Goal: Task Accomplishment & Management: Manage account settings

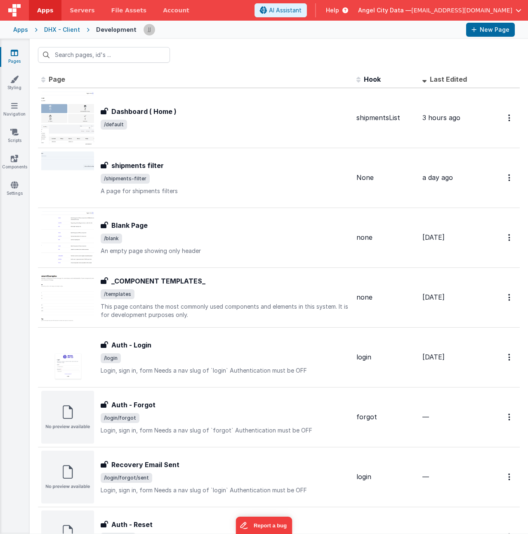
click at [480, 12] on span "[EMAIL_ADDRESS][DOMAIN_NAME]" at bounding box center [461, 10] width 101 height 8
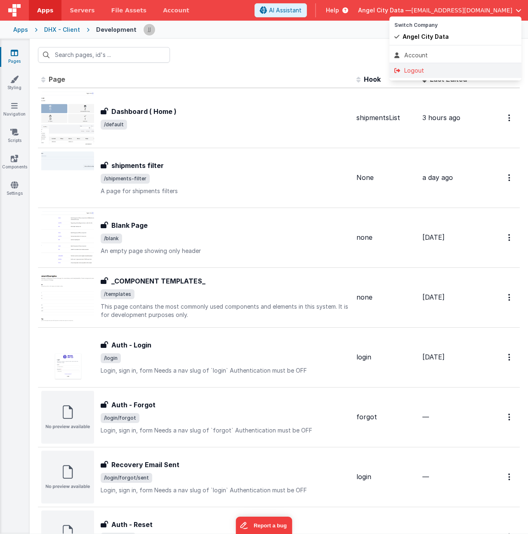
click at [435, 70] on div "Logout" at bounding box center [455, 70] width 122 height 8
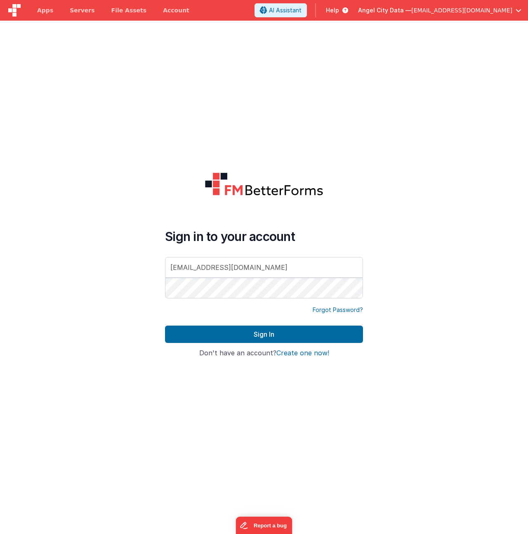
click at [242, 265] on input "[EMAIL_ADDRESS][DOMAIN_NAME]" at bounding box center [264, 267] width 198 height 21
type input "[EMAIL_ADDRESS][DOMAIN_NAME]"
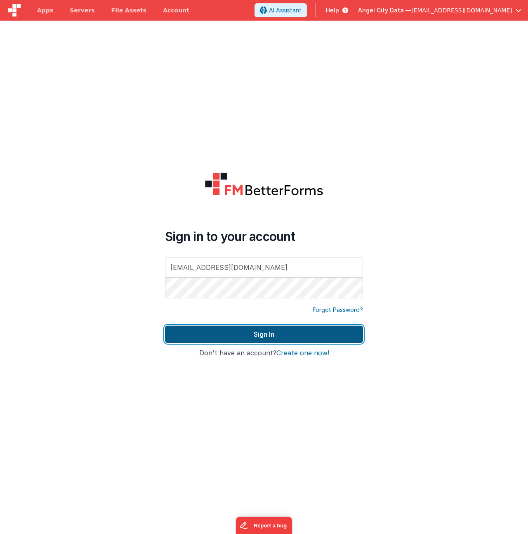
click at [262, 329] on button "Sign In" at bounding box center [264, 333] width 198 height 17
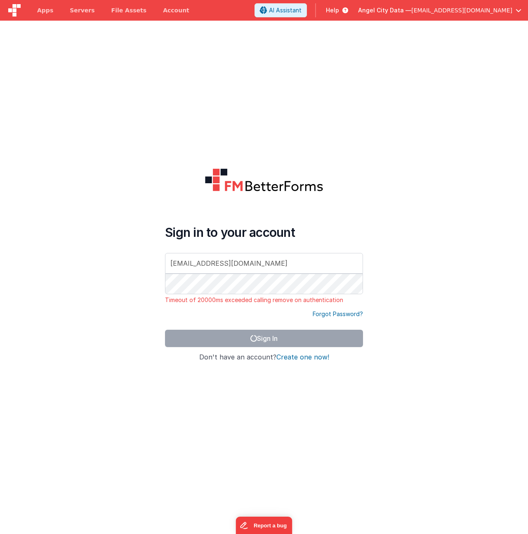
click at [383, 284] on form "Sign in to your account thisisjakejohnson@gmail.com Timeout of 20000ms exceeded…" at bounding box center [264, 288] width 528 height 534
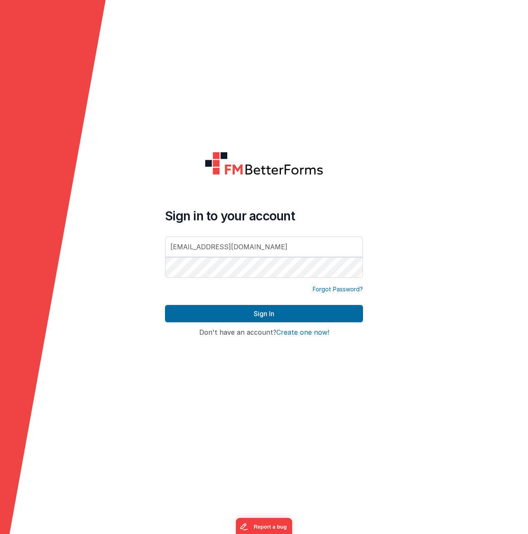
click at [269, 249] on input "[EMAIL_ADDRESS][DOMAIN_NAME]" at bounding box center [264, 246] width 198 height 21
type input "[EMAIL_ADDRESS][DOMAIN_NAME]"
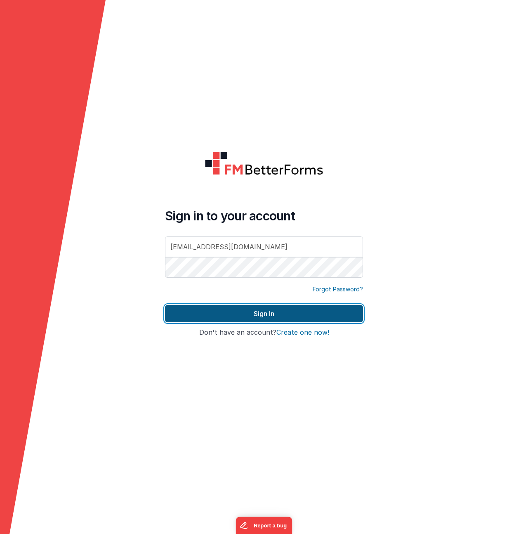
click at [253, 316] on button "Sign In" at bounding box center [264, 313] width 198 height 17
